Goal: Task Accomplishment & Management: Use online tool/utility

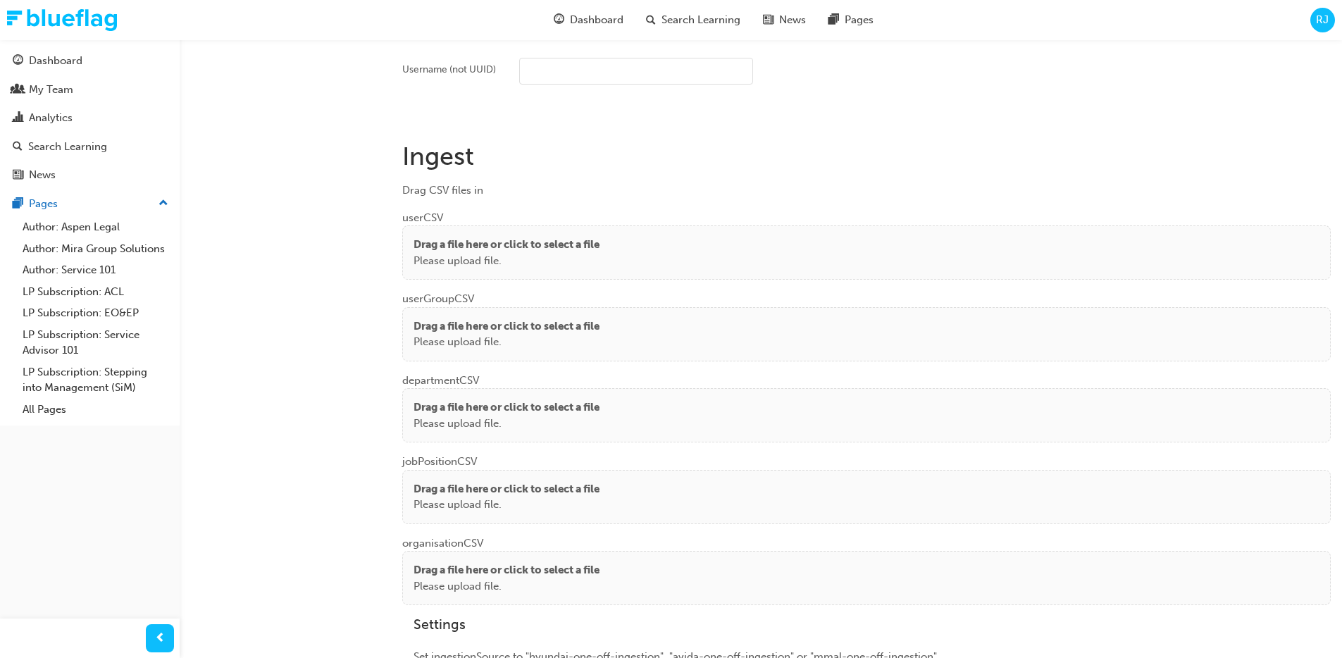
scroll to position [959, 0]
click at [516, 251] on p "Drag a file here or click to select a file" at bounding box center [507, 248] width 186 height 16
click at [497, 254] on p "Drag a file here or click to select a file" at bounding box center [507, 248] width 186 height 16
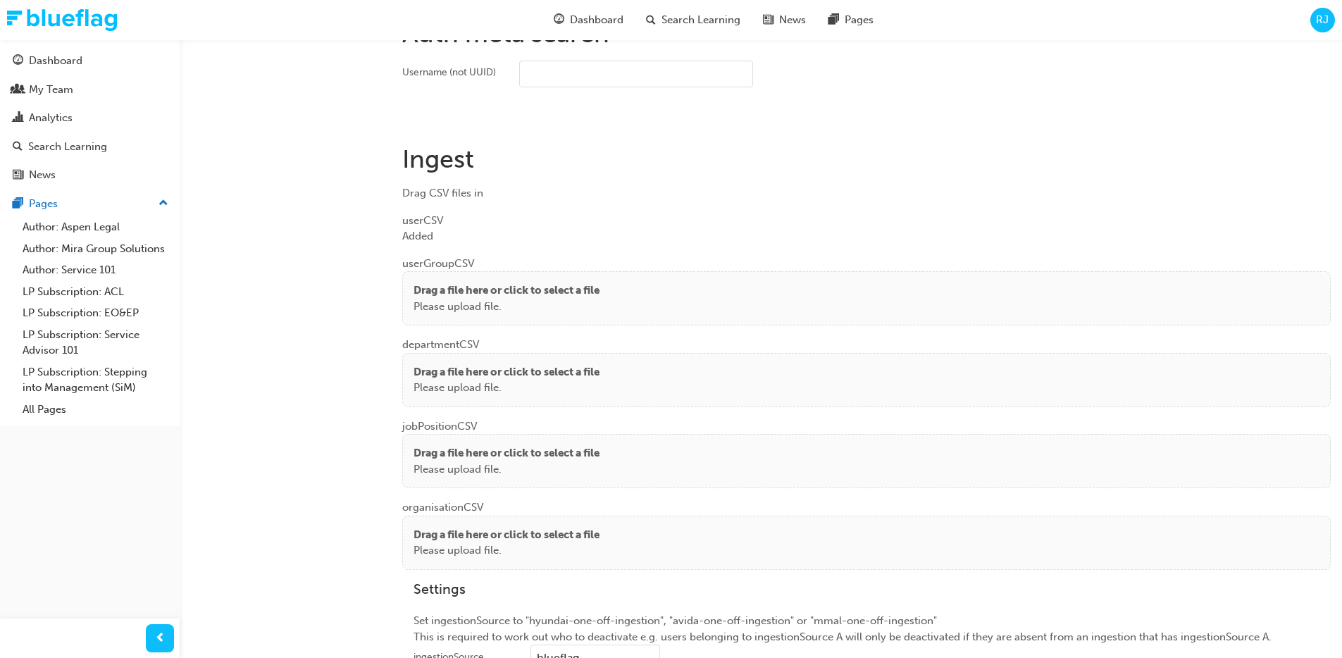
click at [418, 288] on p "Drag a file here or click to select a file" at bounding box center [507, 290] width 186 height 16
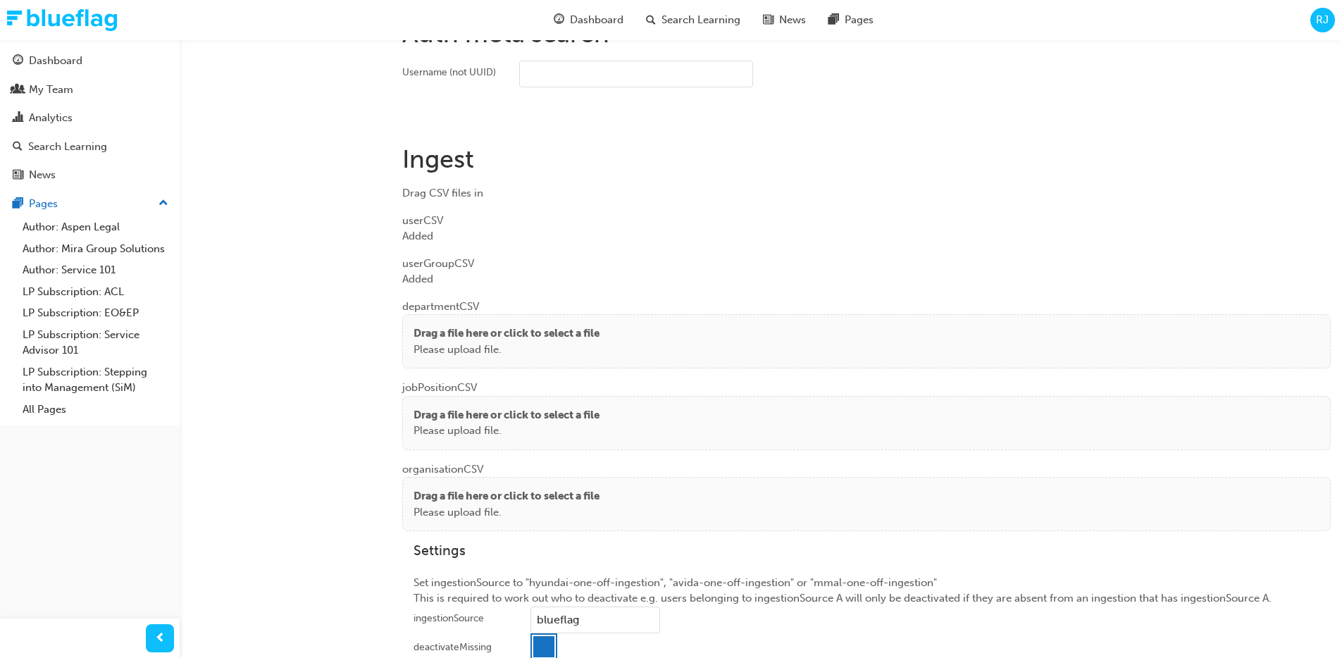
click at [492, 350] on p "Please upload file." at bounding box center [507, 350] width 186 height 16
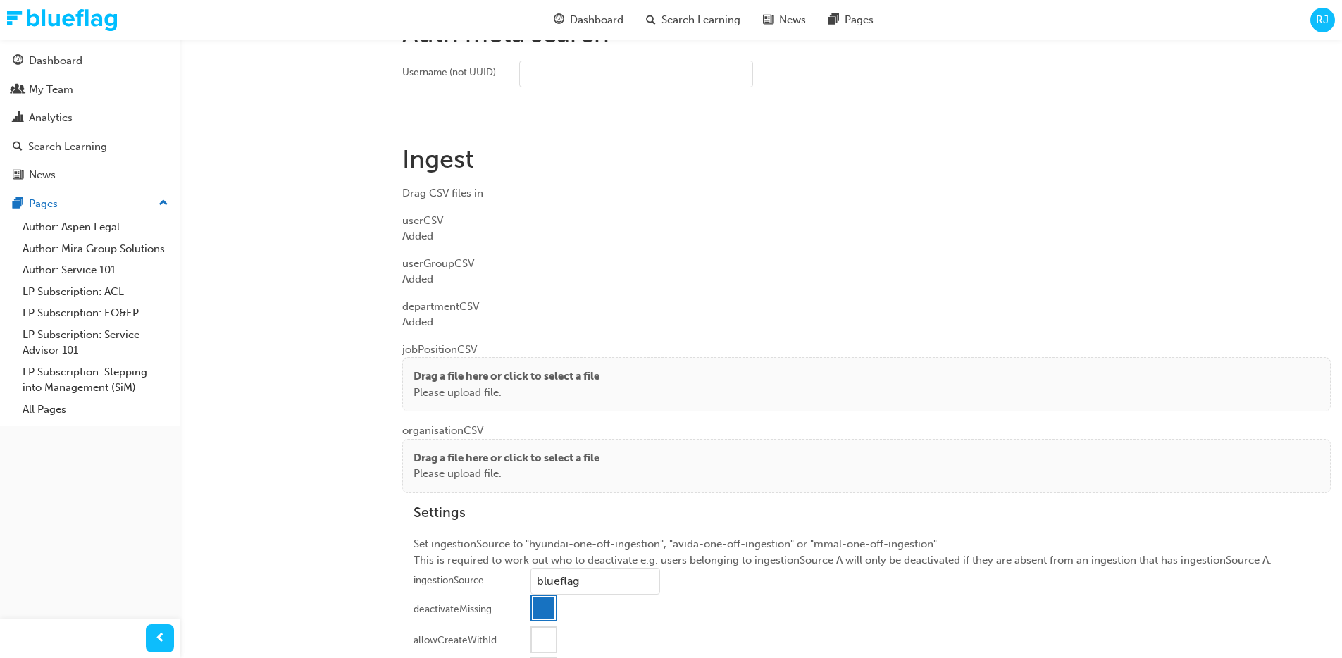
click at [477, 373] on p "Drag a file here or click to select a file" at bounding box center [507, 376] width 186 height 16
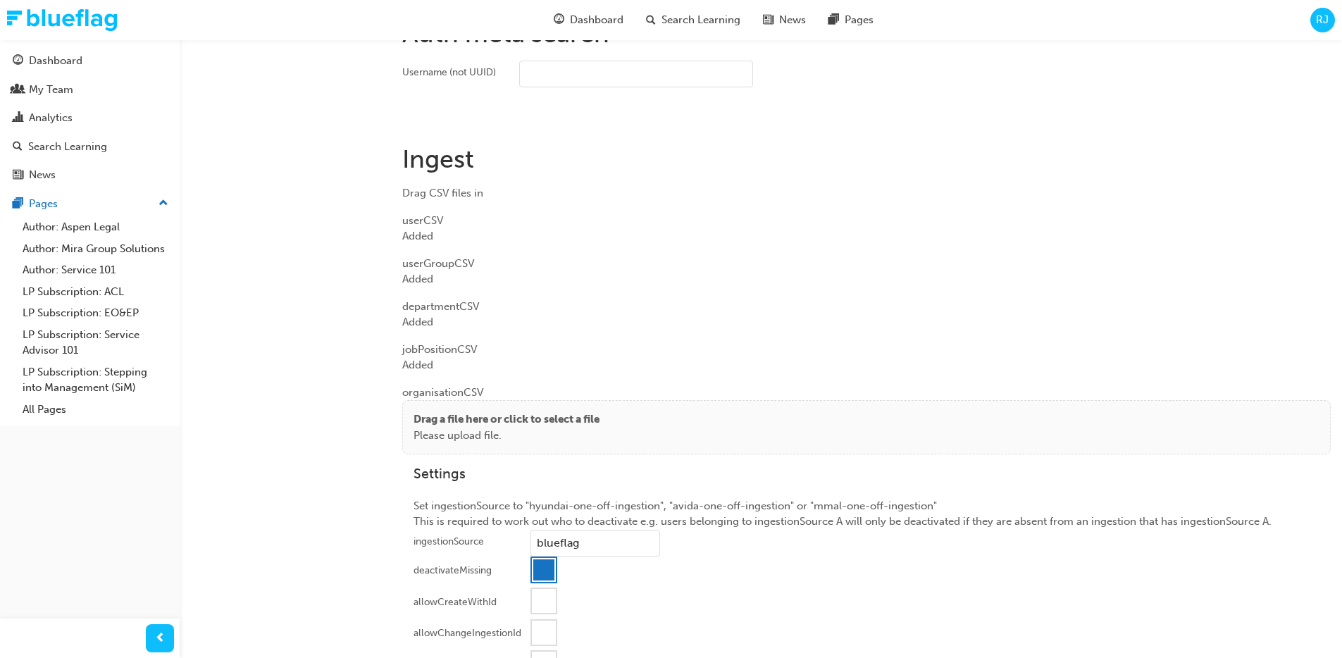
click at [464, 416] on p "Drag a file here or click to select a file" at bounding box center [507, 419] width 186 height 16
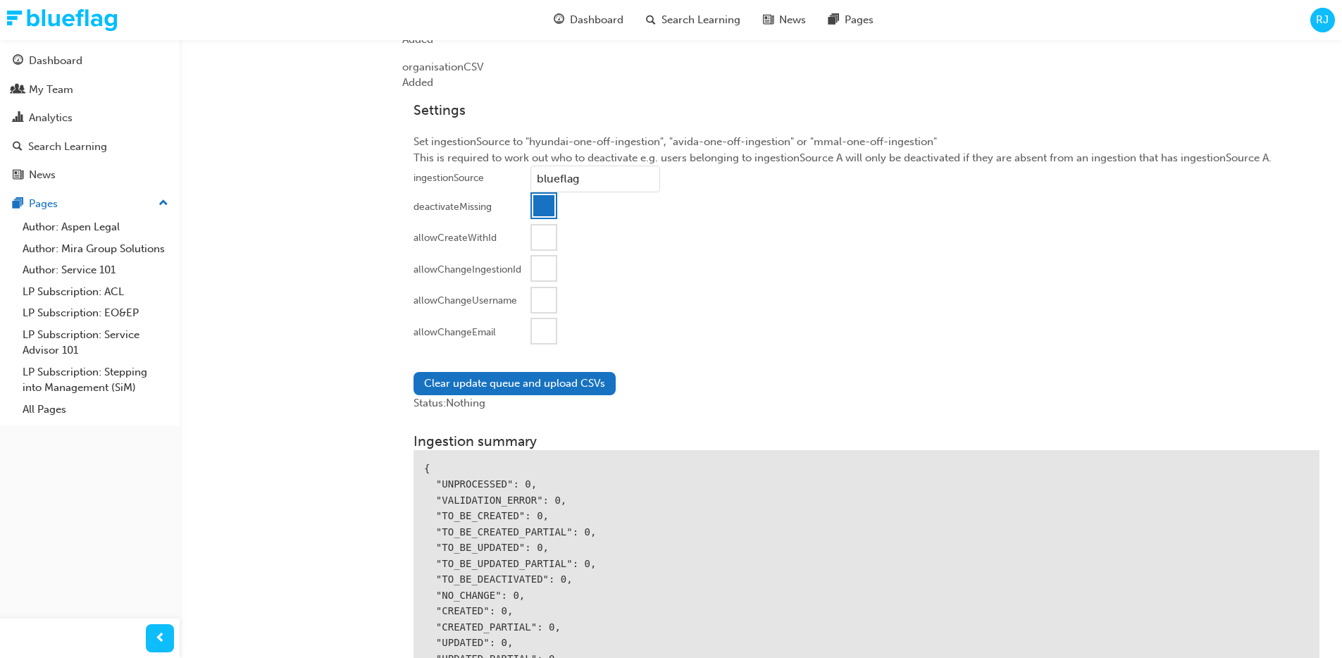
scroll to position [1305, 0]
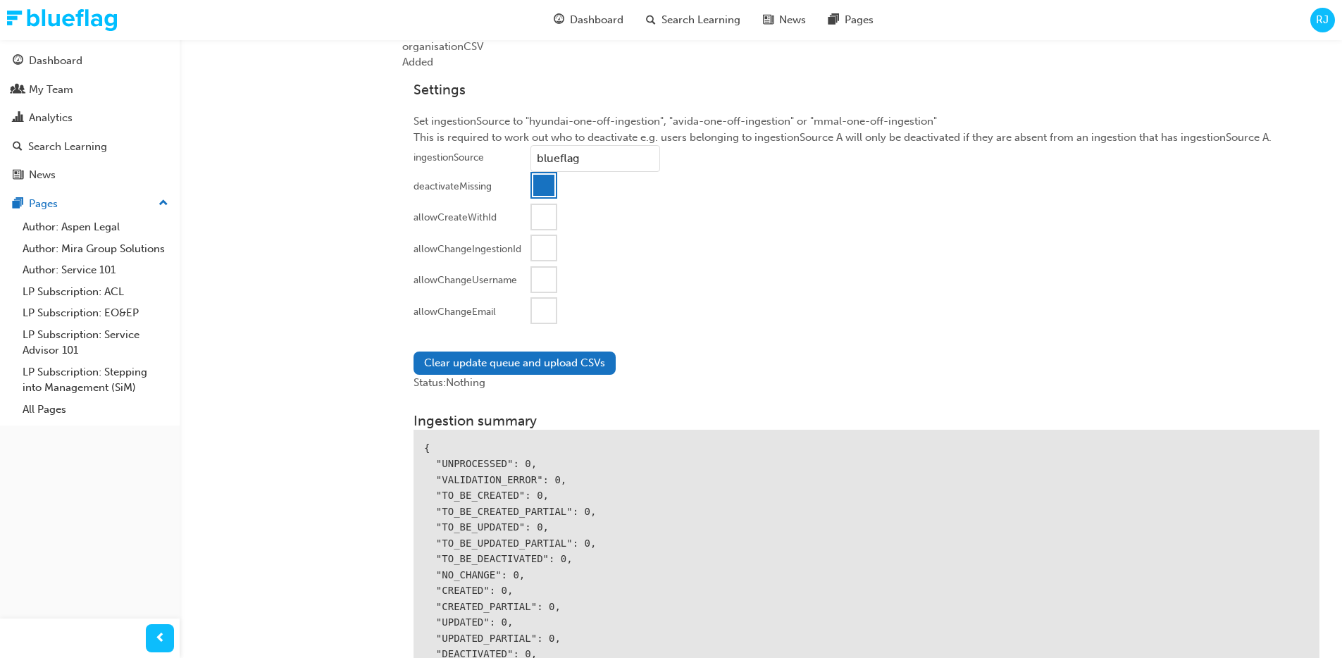
click at [550, 307] on div at bounding box center [544, 311] width 24 height 24
click at [493, 371] on button "Clear update queue and upload CSVs" at bounding box center [515, 363] width 202 height 23
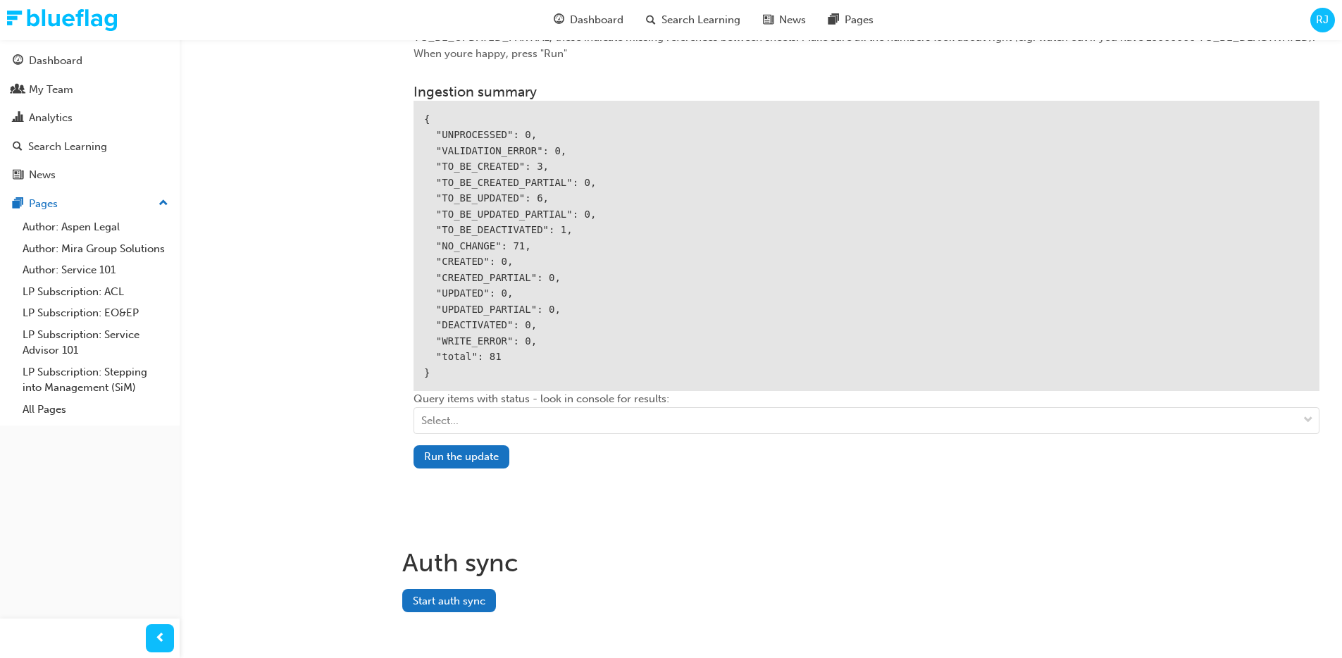
scroll to position [1676, 0]
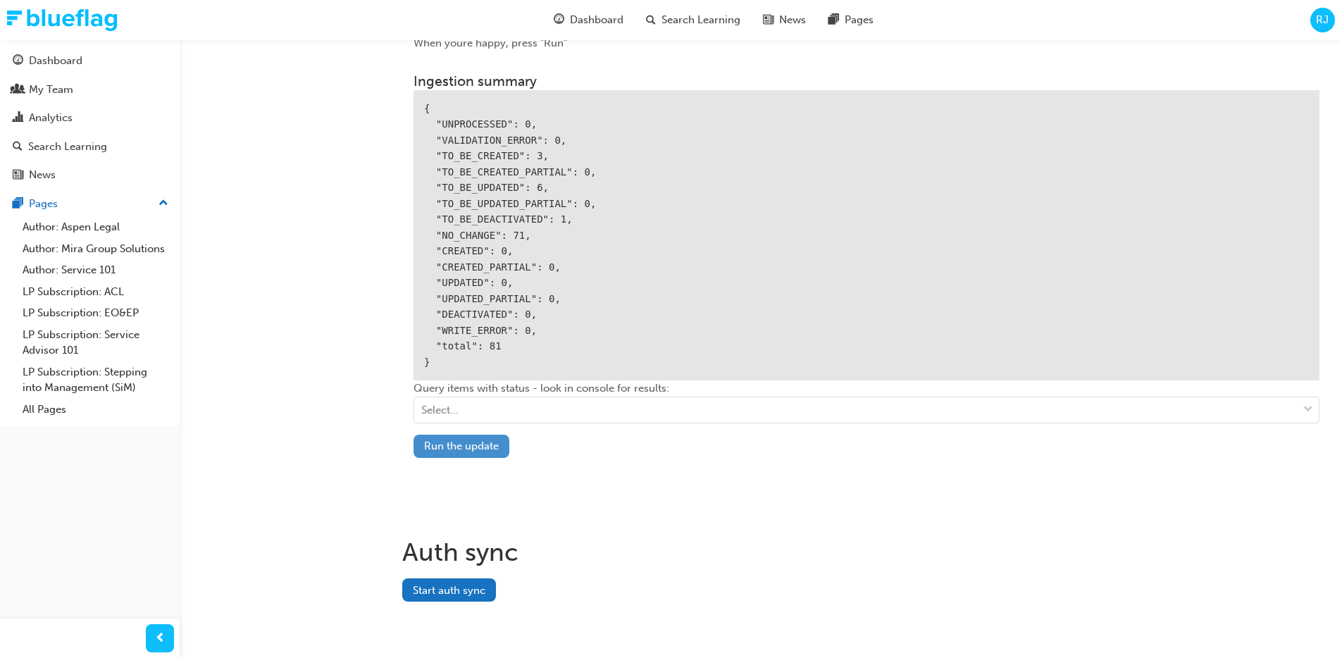
click at [468, 449] on button "Run the update" at bounding box center [462, 446] width 96 height 23
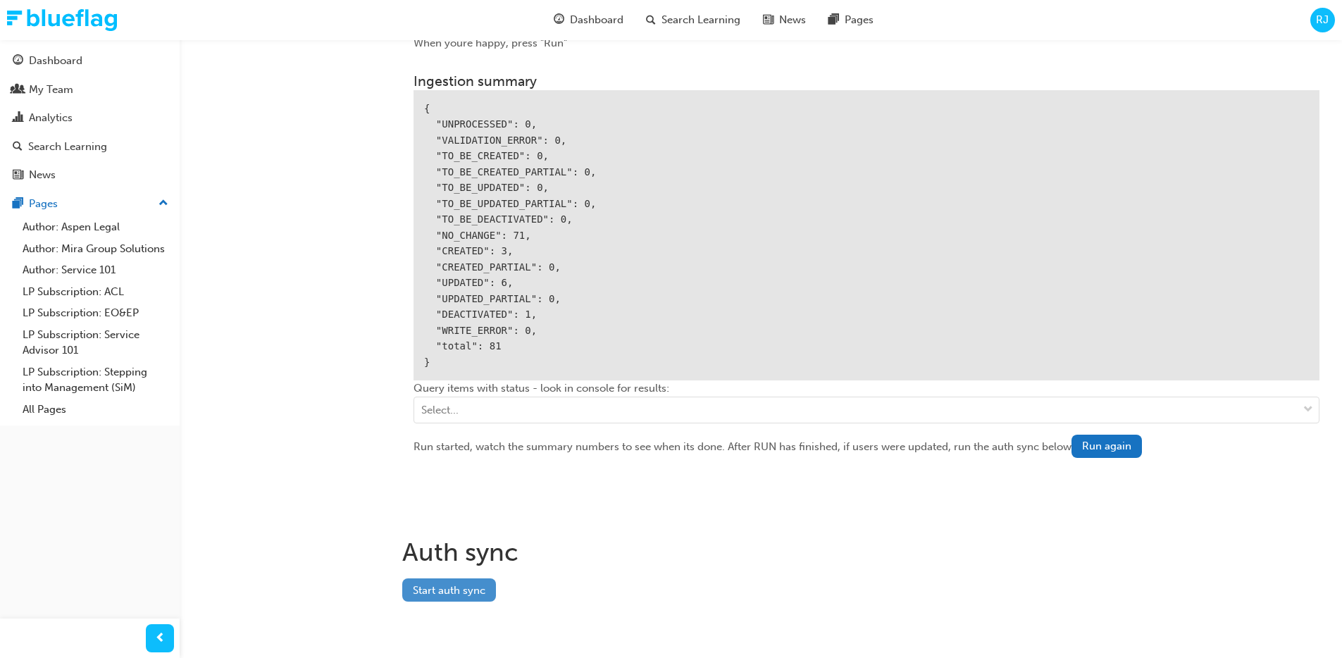
click at [471, 593] on button "Start auth sync" at bounding box center [449, 589] width 94 height 23
